Goal: Task Accomplishment & Management: Use online tool/utility

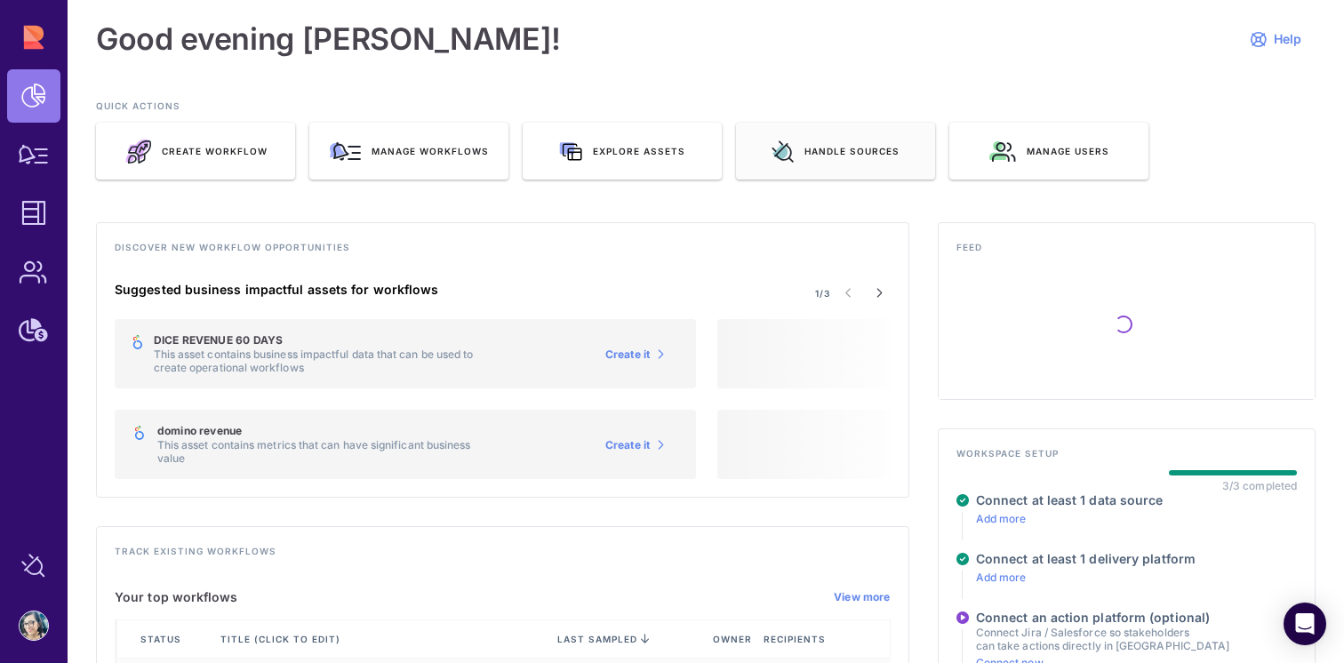
click at [813, 154] on span "Handle sources" at bounding box center [851, 151] width 95 height 12
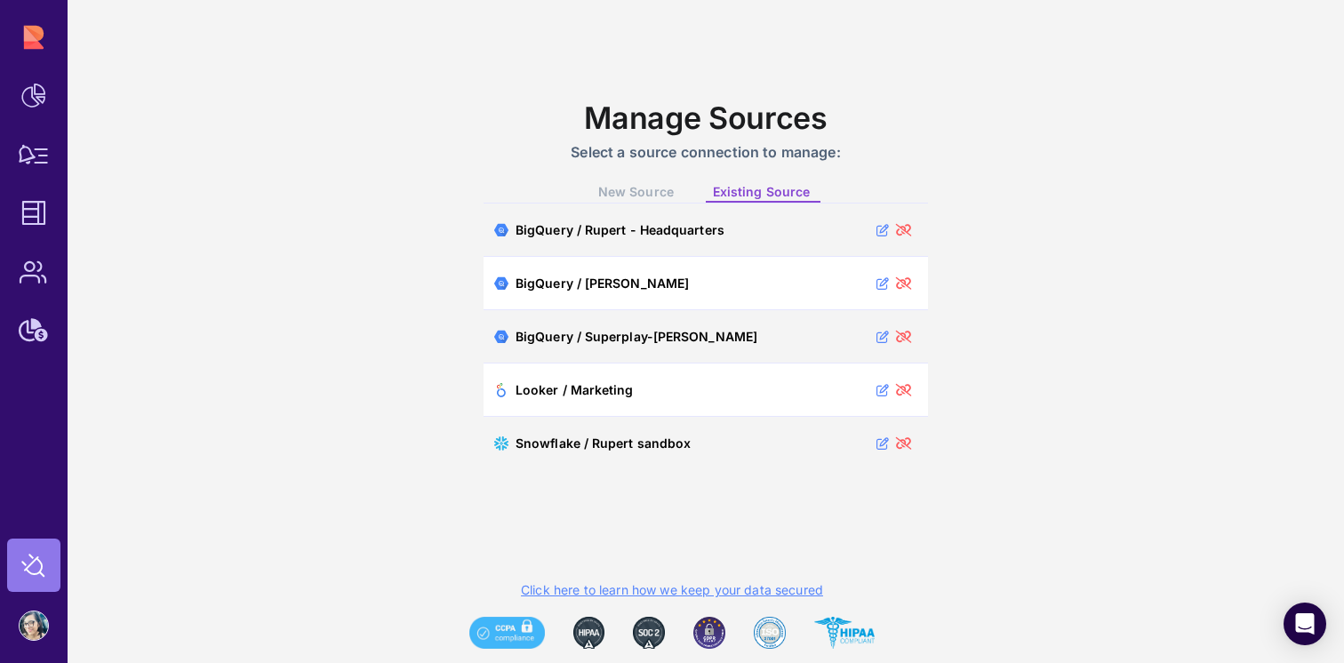
click at [630, 195] on span "New Source" at bounding box center [636, 191] width 76 height 15
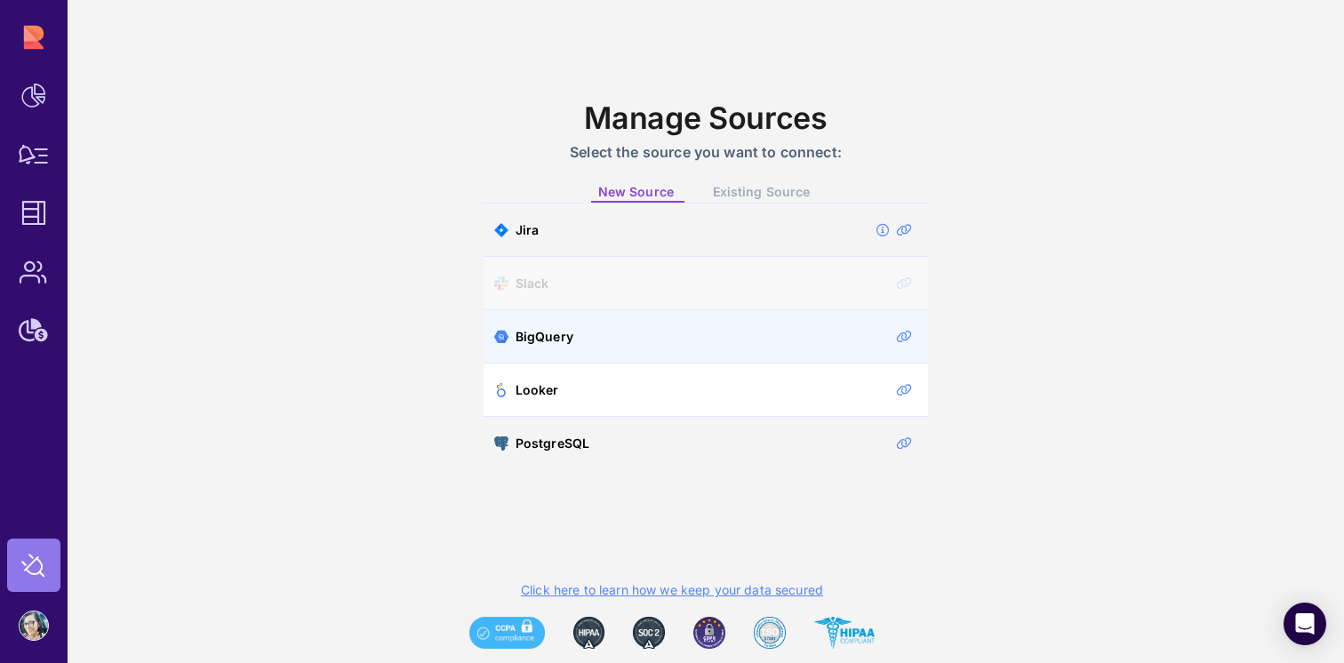
click at [902, 338] on icon at bounding box center [904, 337] width 16 height 12
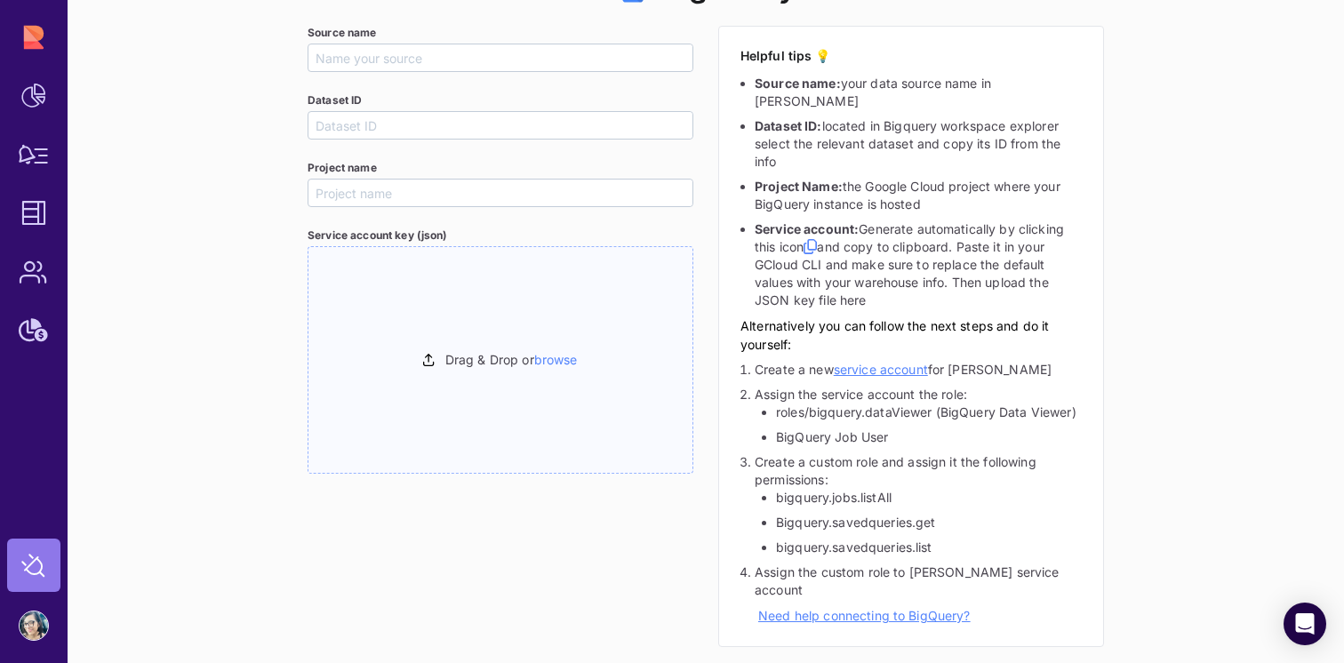
scroll to position [51, 0]
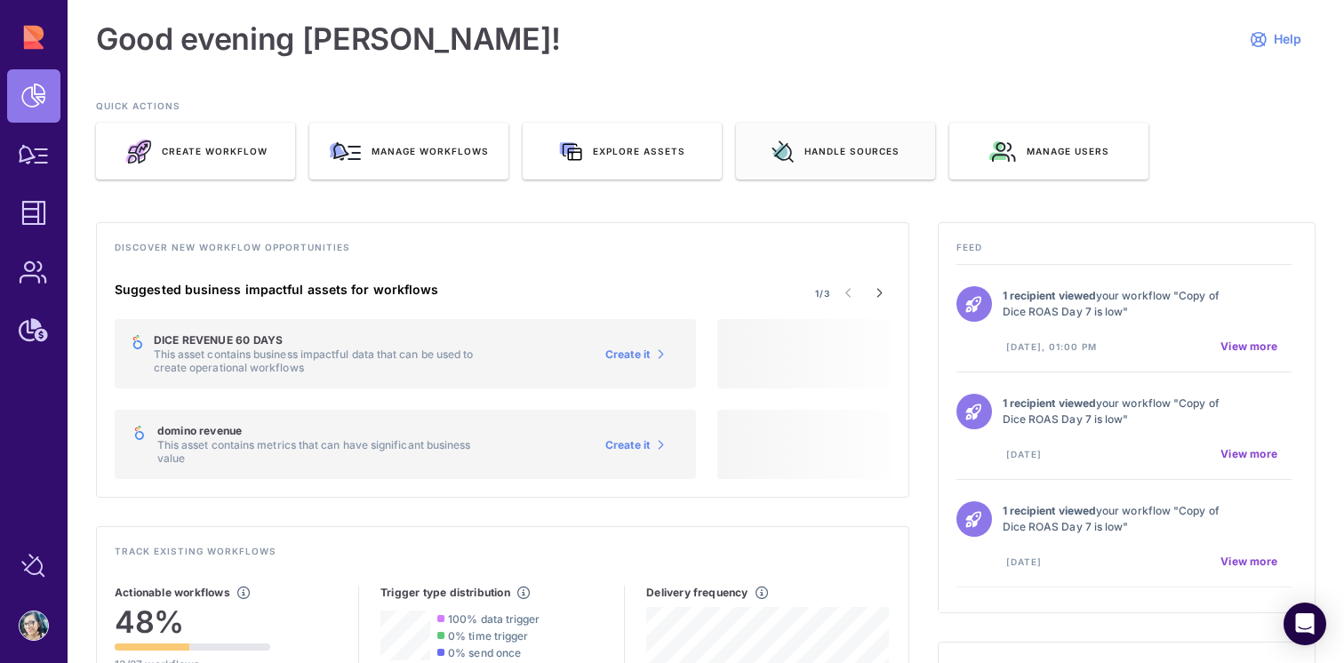
click at [786, 144] on icon at bounding box center [782, 151] width 22 height 22
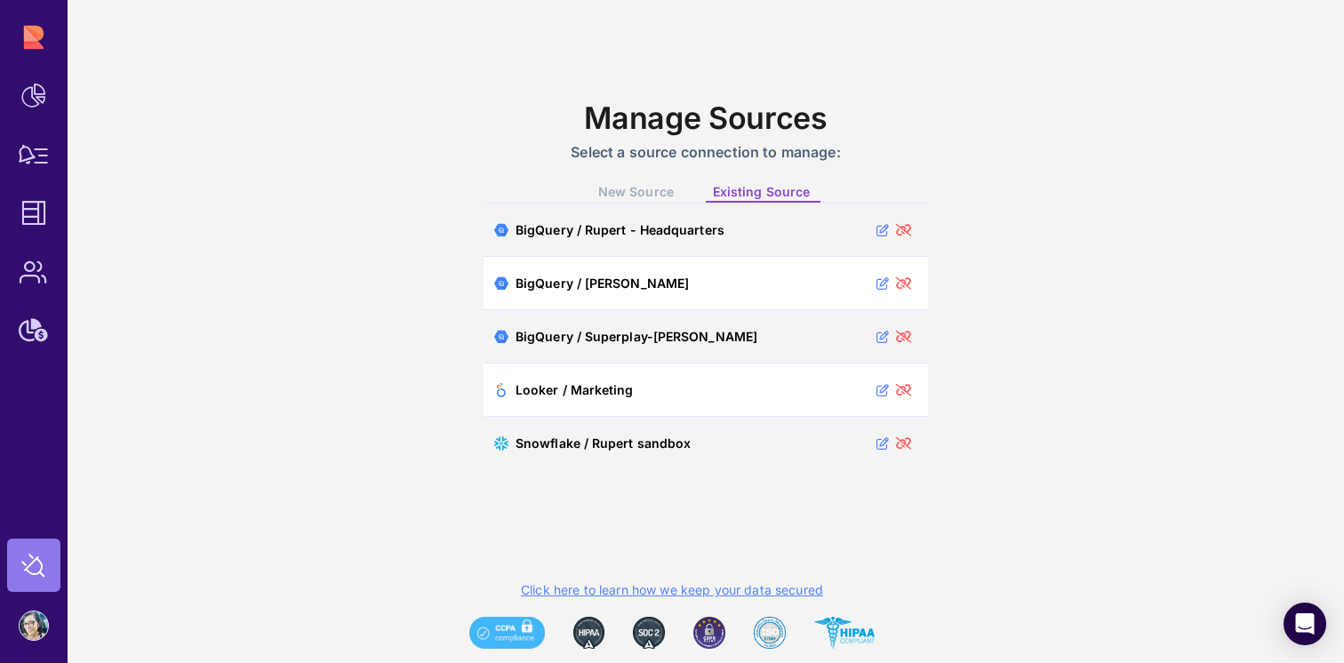
click at [637, 188] on span "New Source" at bounding box center [636, 191] width 76 height 15
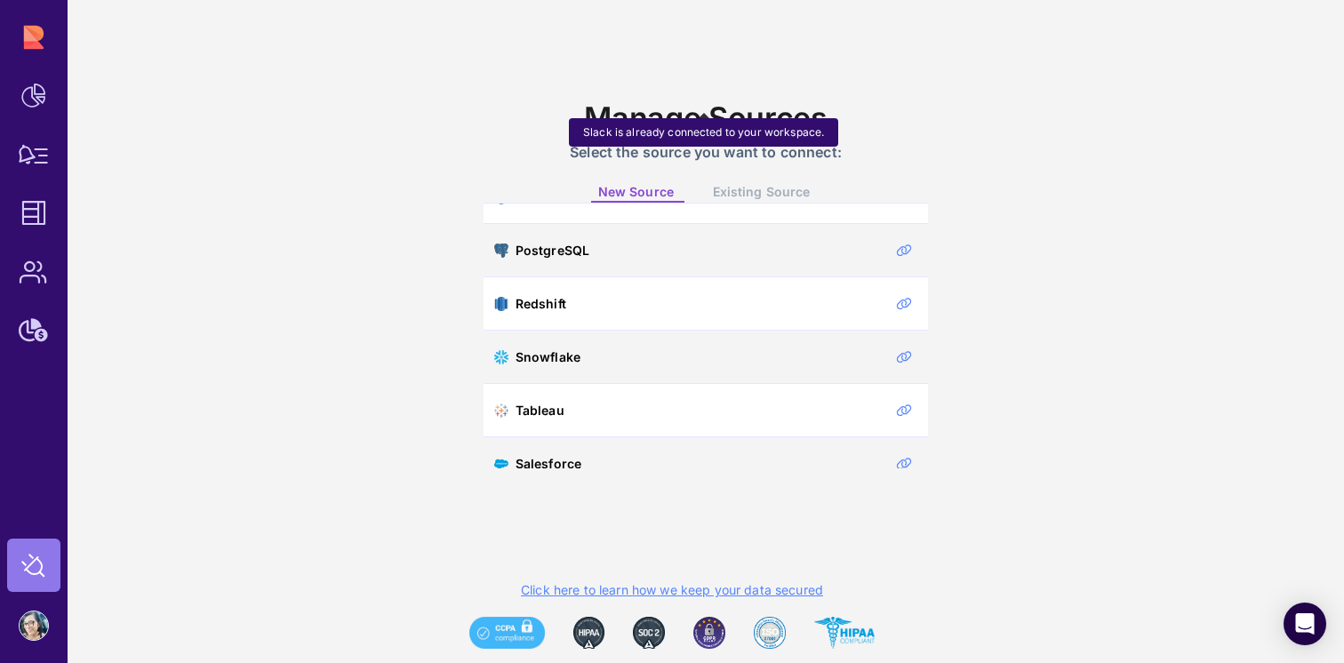
scroll to position [195, 0]
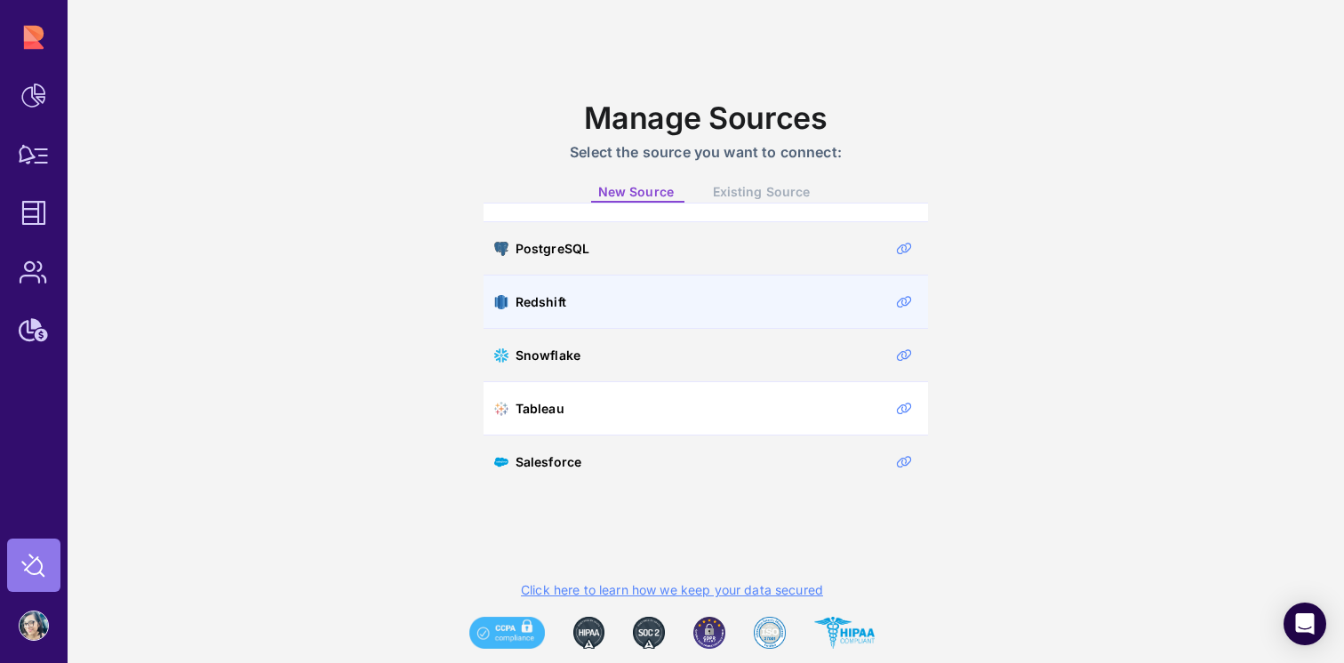
click at [896, 298] on icon at bounding box center [904, 302] width 16 height 12
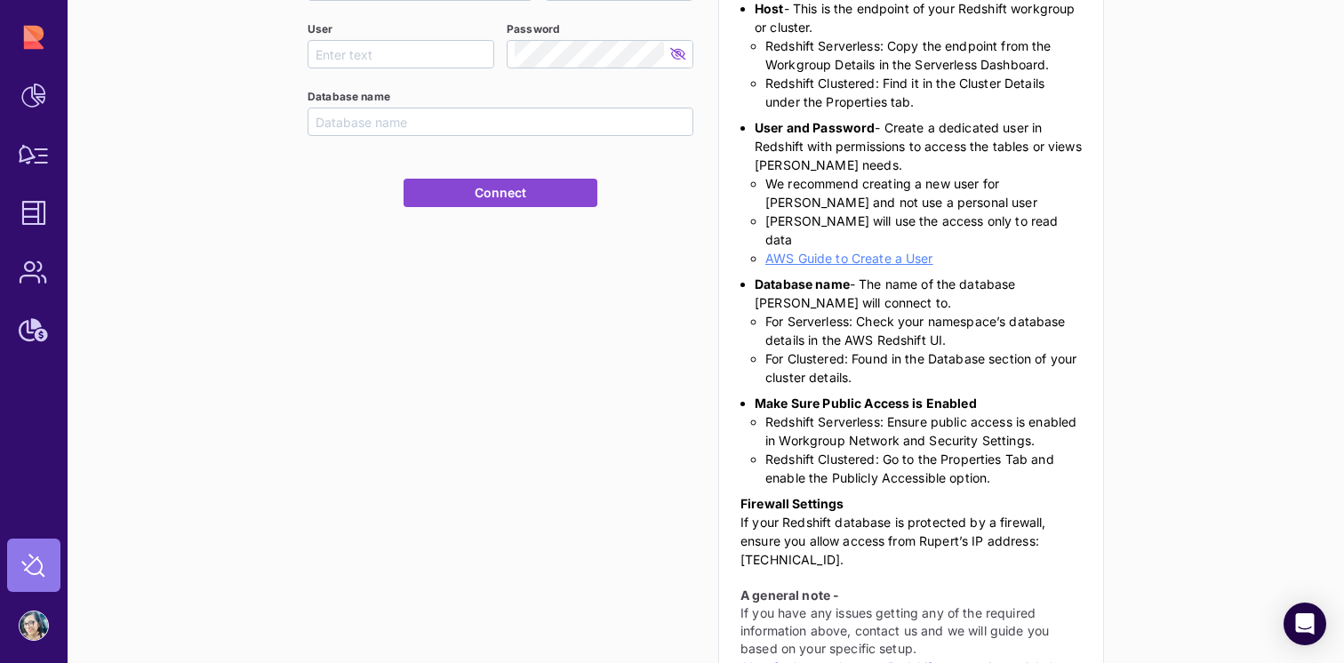
scroll to position [215, 0]
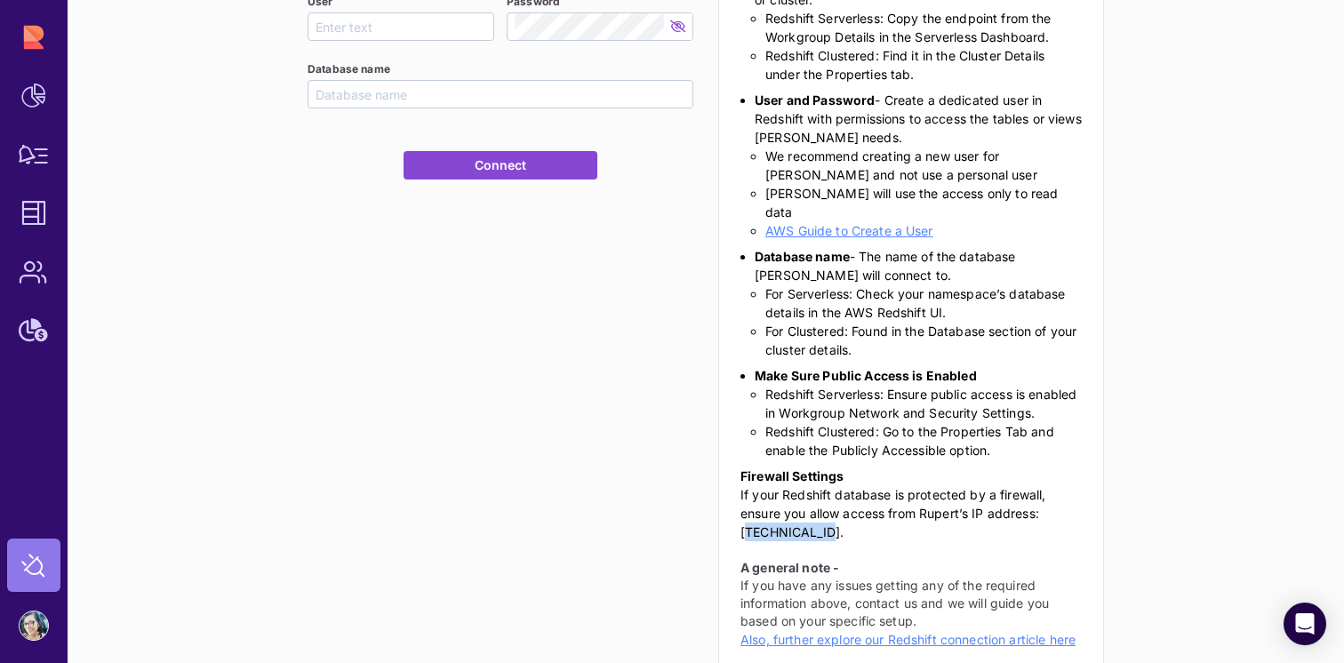
drag, startPoint x: 810, startPoint y: 496, endPoint x: 729, endPoint y: 496, distance: 81.8
click at [728, 496] on div "Helpful Tips 💡 Source name - Give your source a name in [PERSON_NAME]! This can…" at bounding box center [911, 265] width 386 height 811
copy p "[TECHNICAL_ID]"
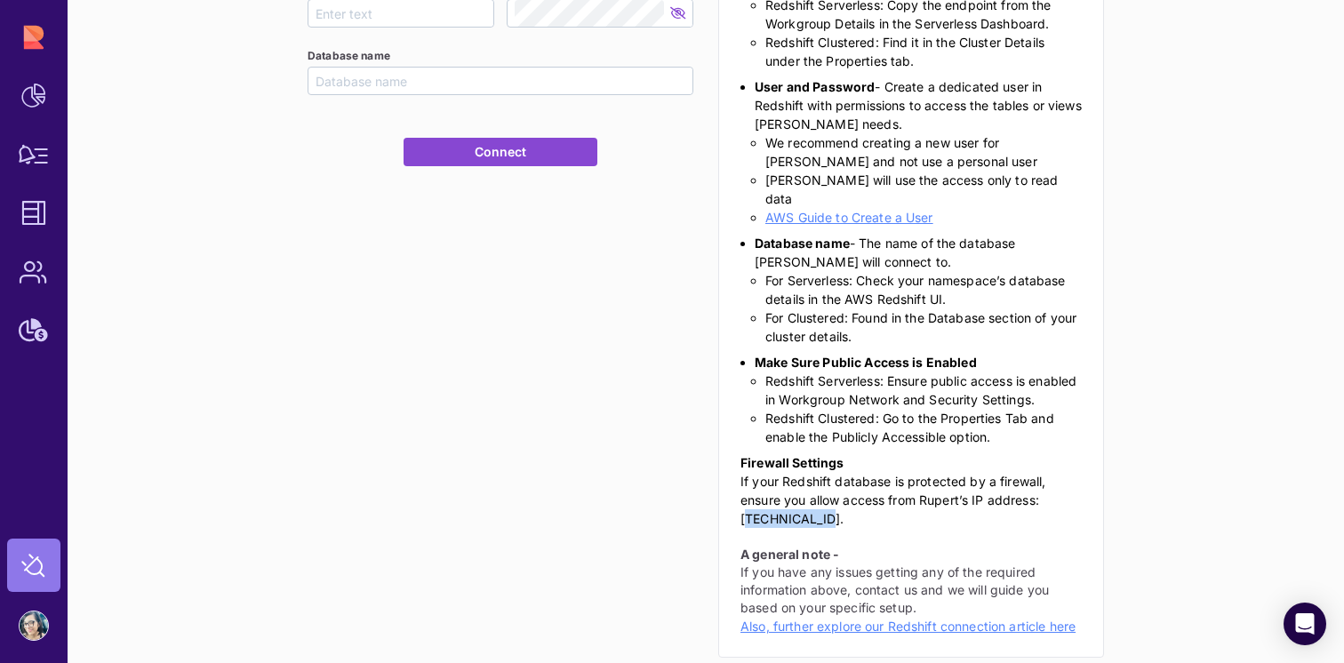
click at [882, 619] on link "Also, further explore our Redshift connection article here" at bounding box center [907, 626] width 335 height 15
